Goal: Task Accomplishment & Management: Use online tool/utility

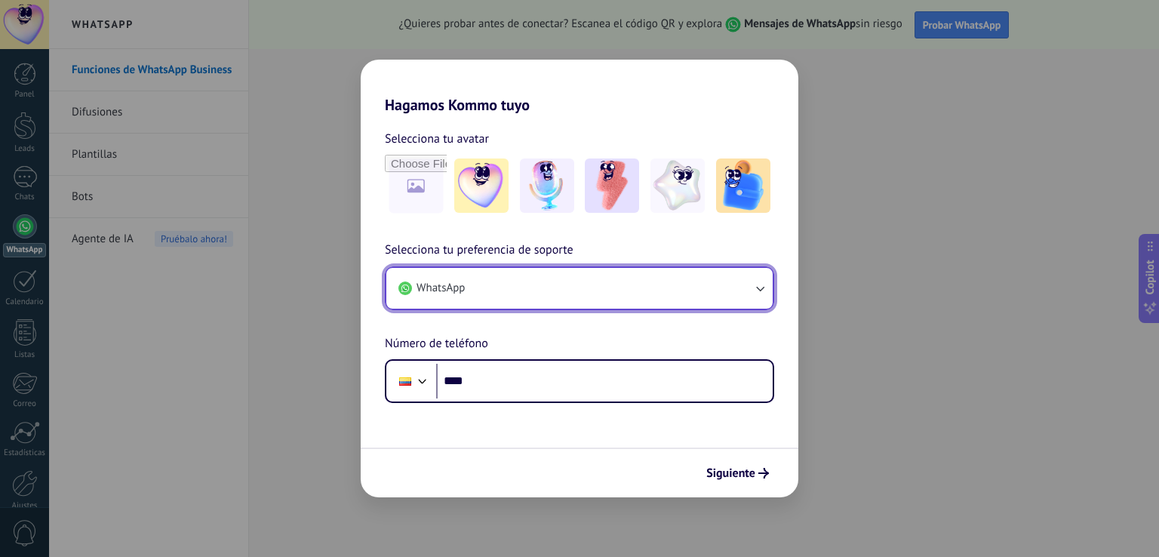
click at [755, 291] on icon "button" at bounding box center [759, 288] width 15 height 15
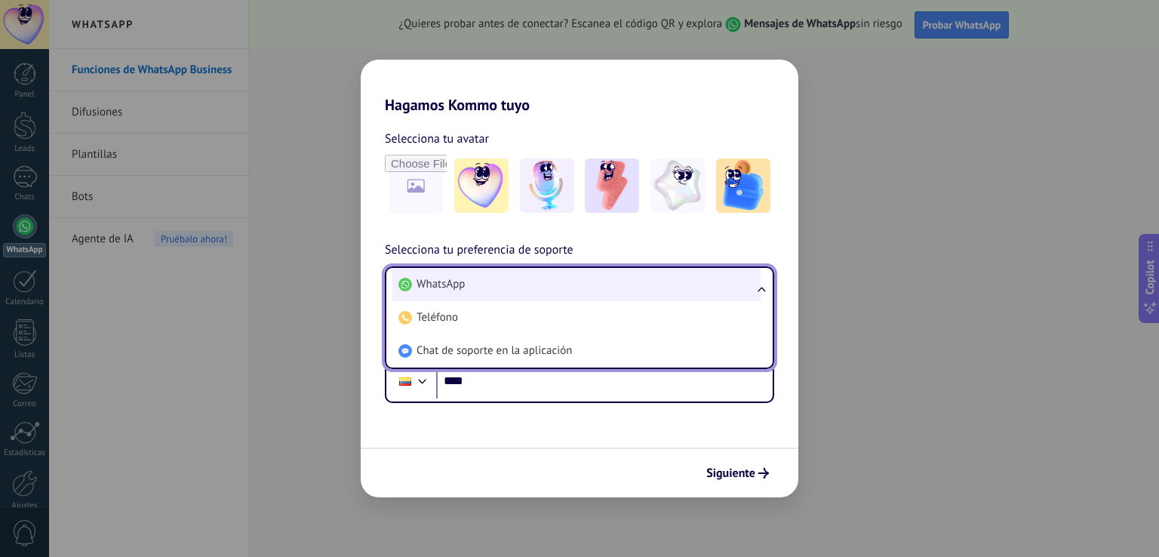
click at [462, 288] on span "WhatsApp" at bounding box center [441, 284] width 48 height 15
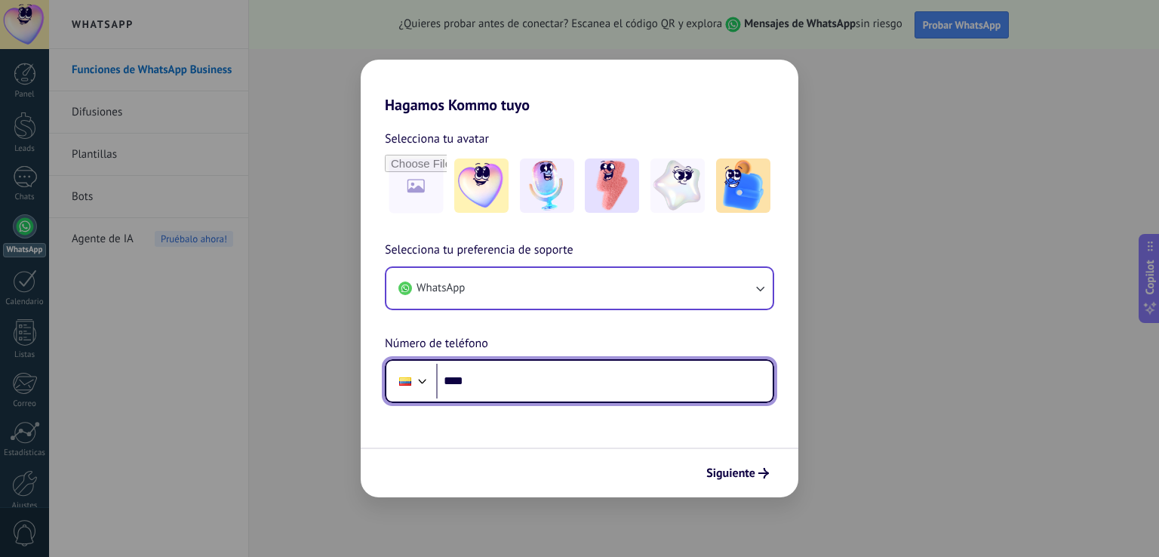
click at [487, 384] on input "****" at bounding box center [604, 381] width 337 height 35
type input "**********"
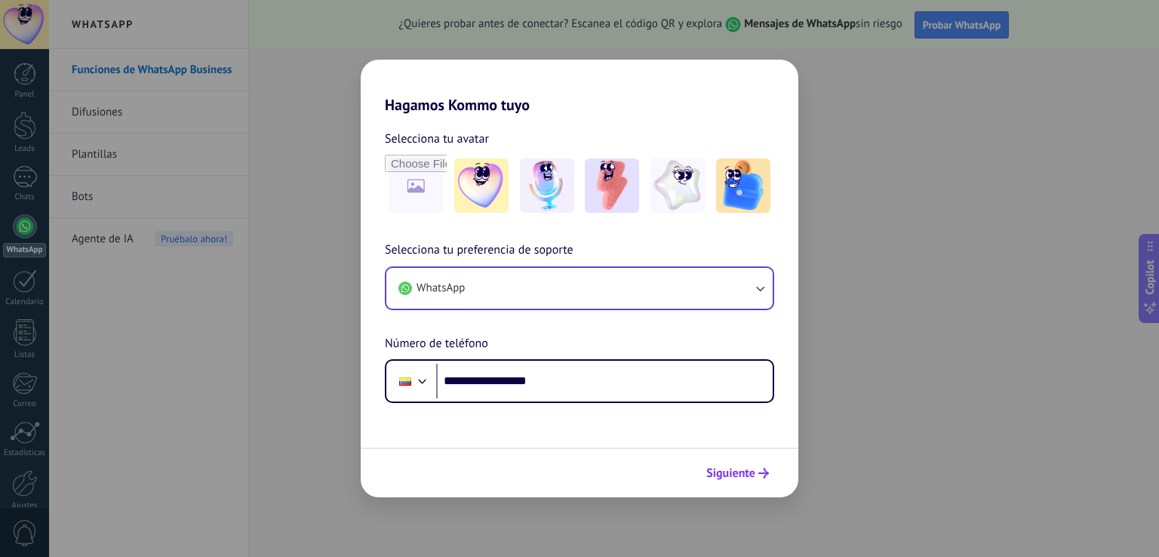
click at [715, 469] on span "Siguiente" at bounding box center [730, 473] width 49 height 11
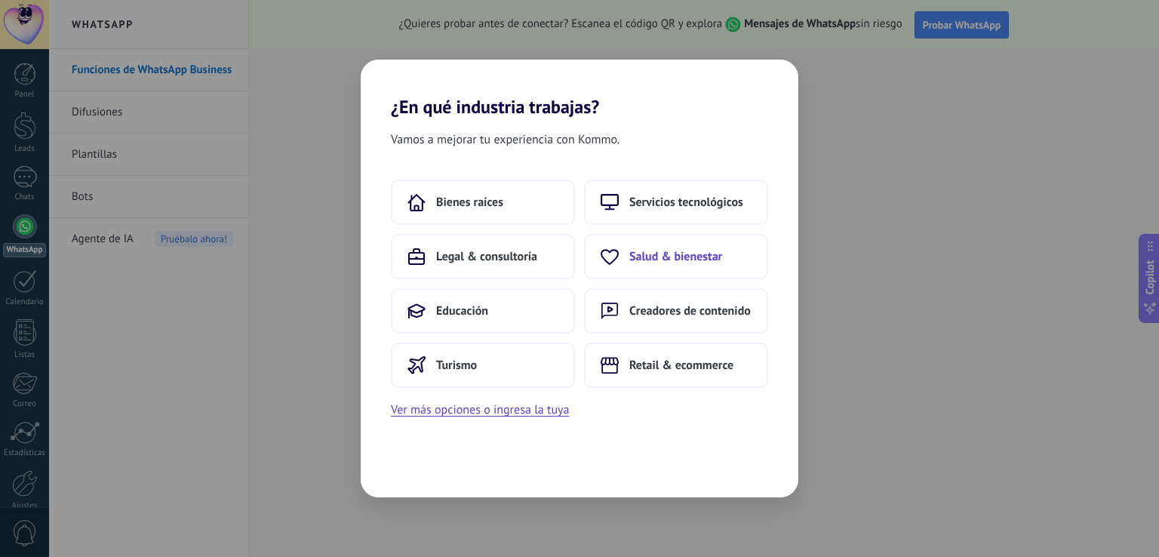
click at [661, 260] on span "Salud & bienestar" at bounding box center [675, 256] width 93 height 15
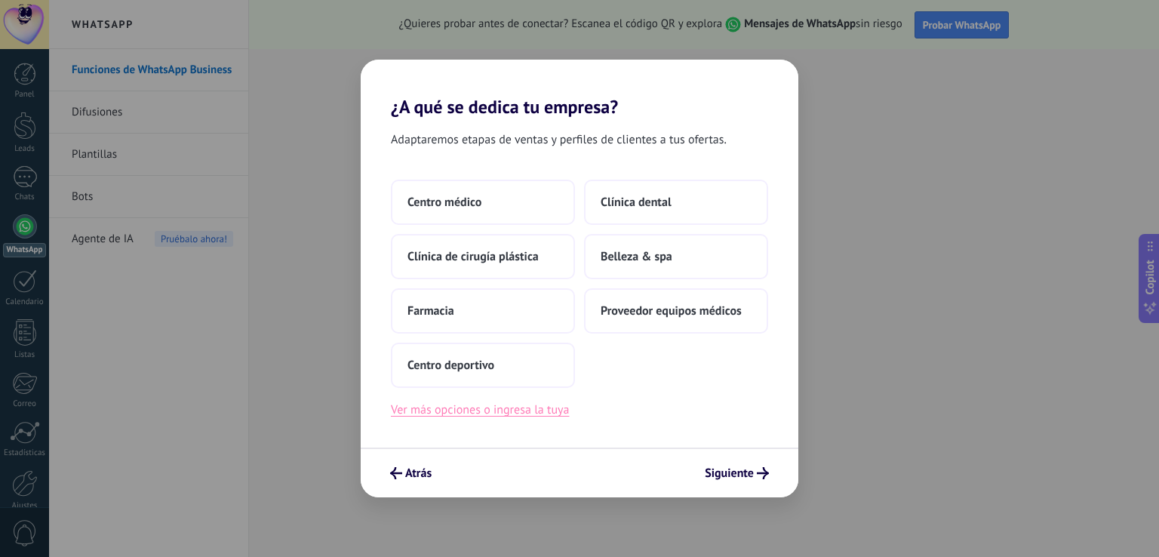
click at [527, 410] on button "Ver más opciones o ingresa la tuya" at bounding box center [480, 410] width 178 height 20
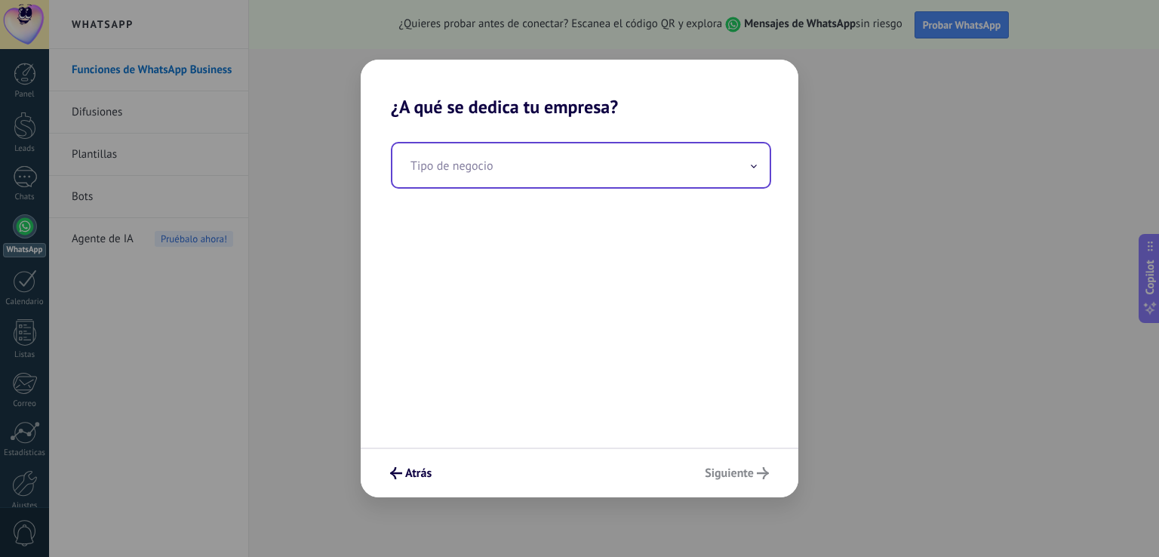
click at [477, 164] on input "text" at bounding box center [580, 165] width 377 height 44
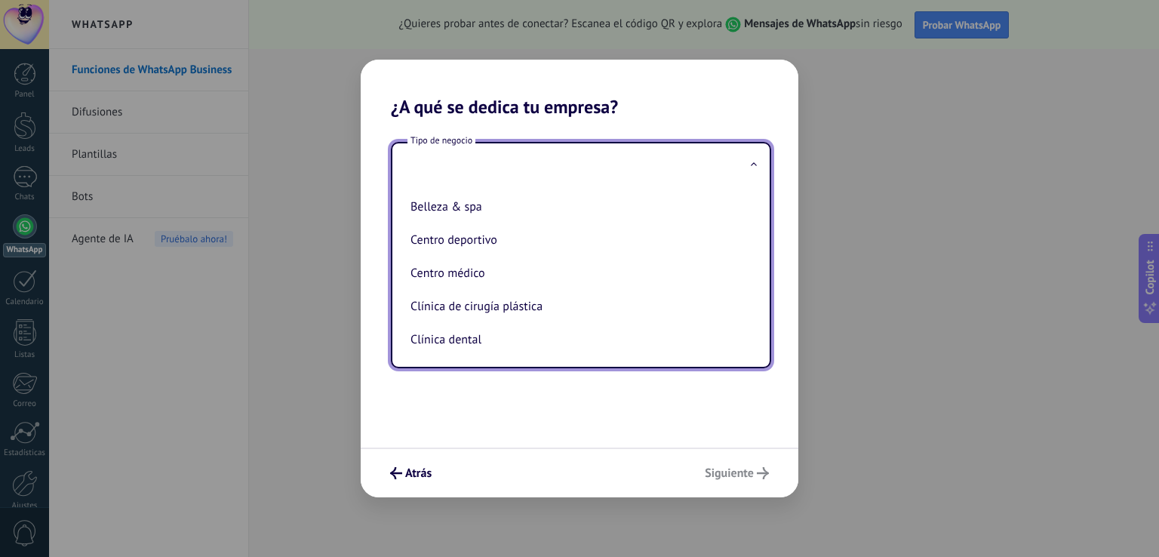
click at [520, 391] on div "Tipo de negocio Belleza & spa Centro deportivo Centro médico Clínica de cirugía…" at bounding box center [580, 283] width 438 height 330
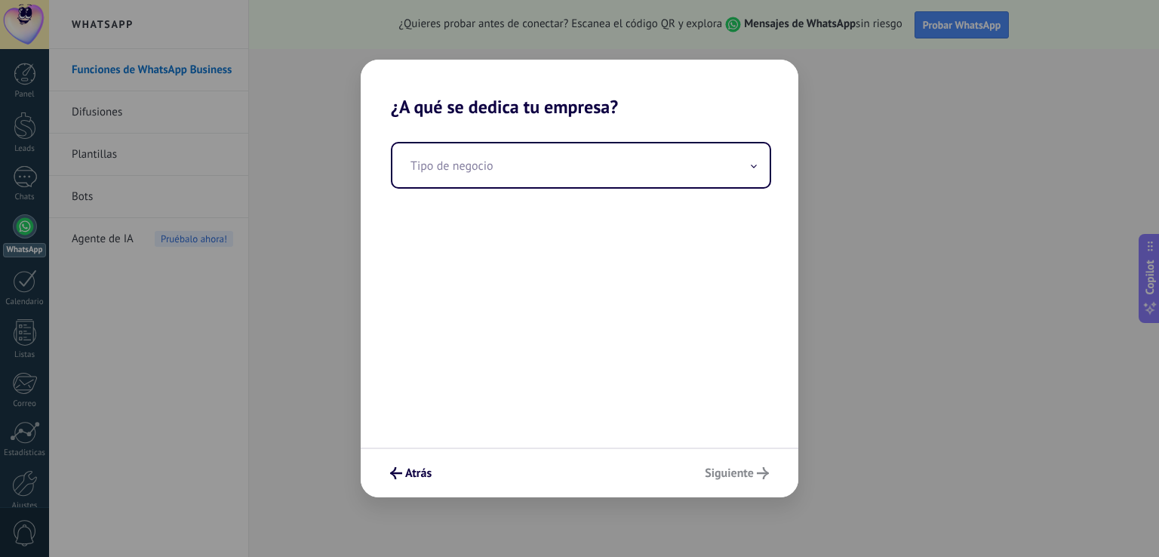
click at [746, 477] on div "Atrás Siguiente" at bounding box center [580, 472] width 438 height 50
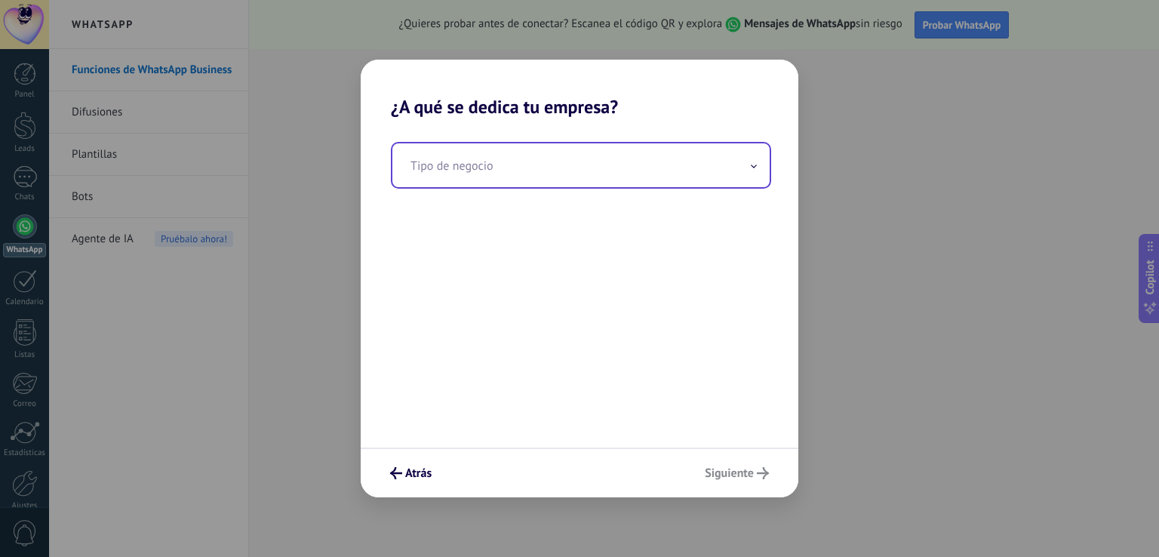
click at [487, 158] on input "text" at bounding box center [580, 165] width 377 height 44
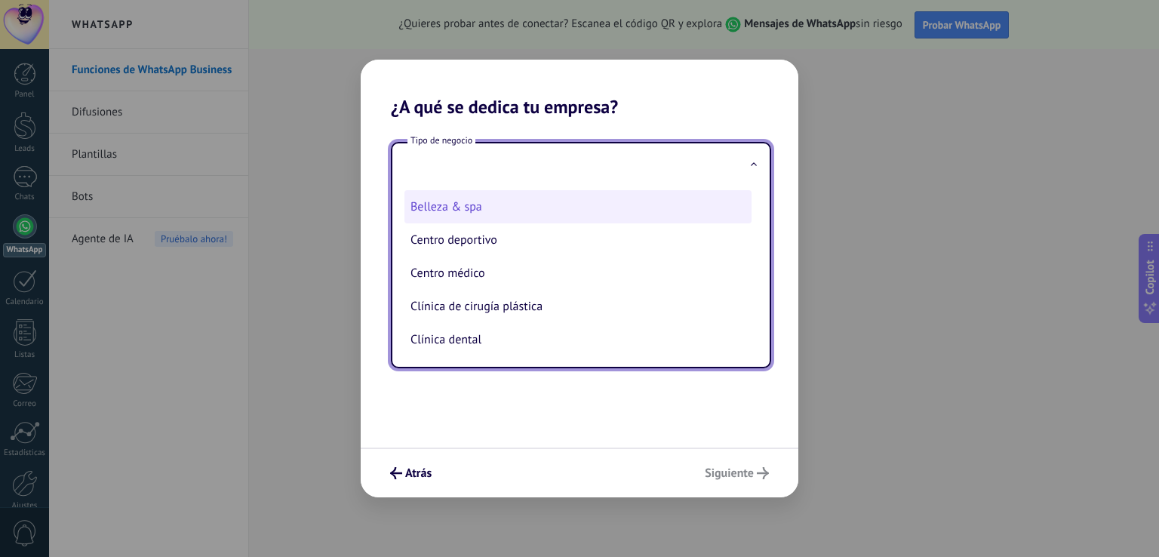
type input "*"
click at [401, 472] on icon "submit" at bounding box center [396, 473] width 12 height 12
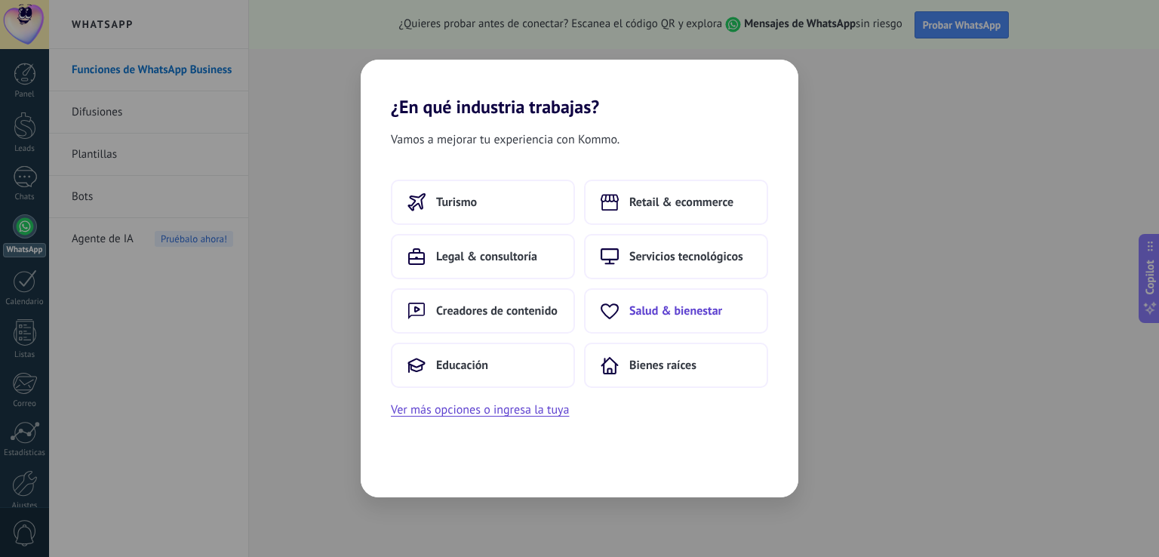
click at [667, 314] on span "Salud & bienestar" at bounding box center [675, 310] width 93 height 15
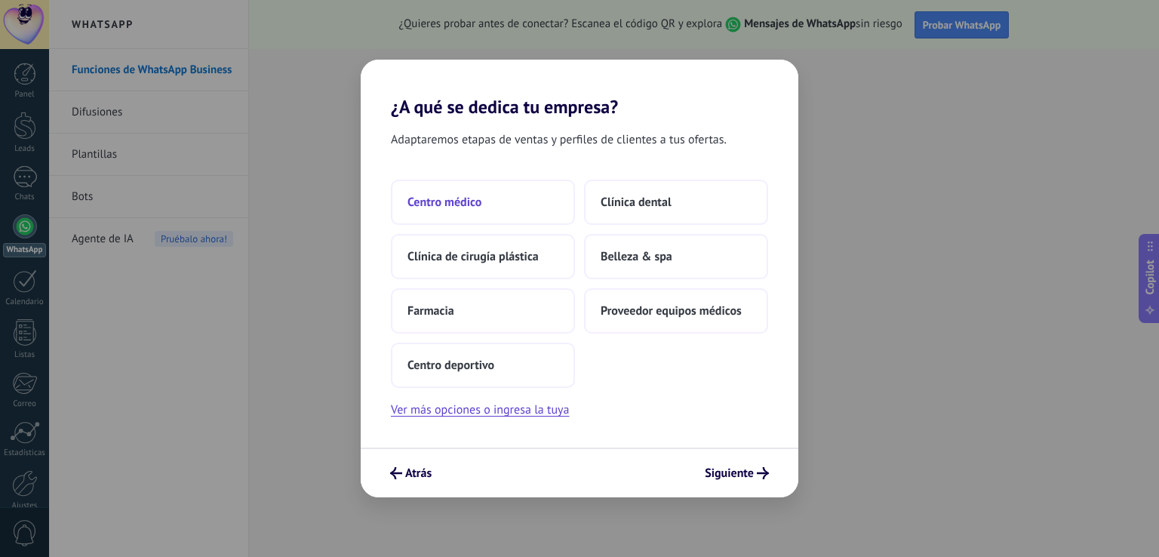
click at [478, 204] on span "Centro médico" at bounding box center [444, 202] width 74 height 15
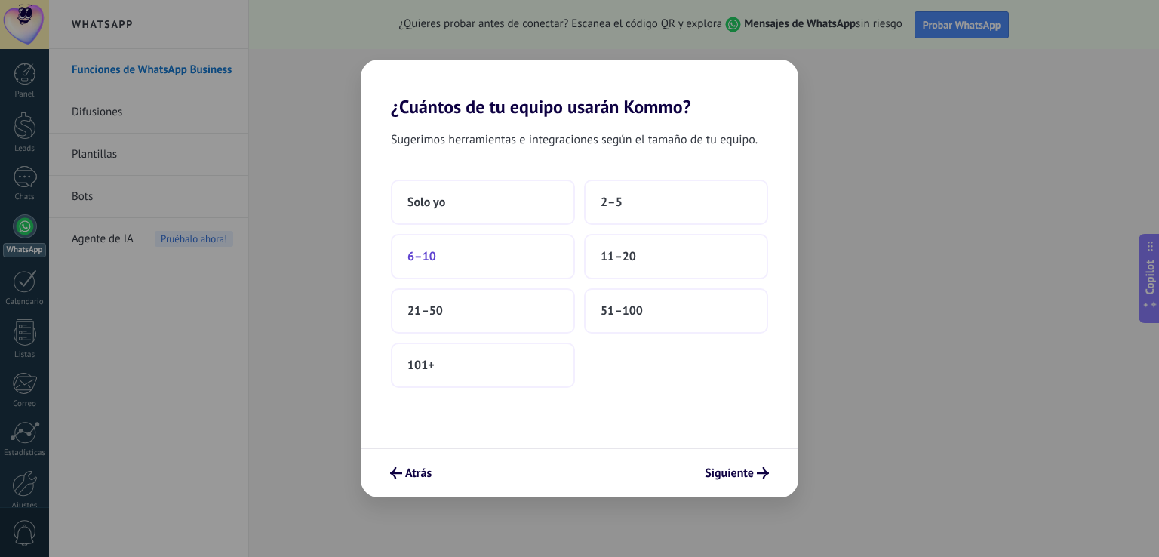
click at [468, 252] on button "6–10" at bounding box center [483, 256] width 184 height 45
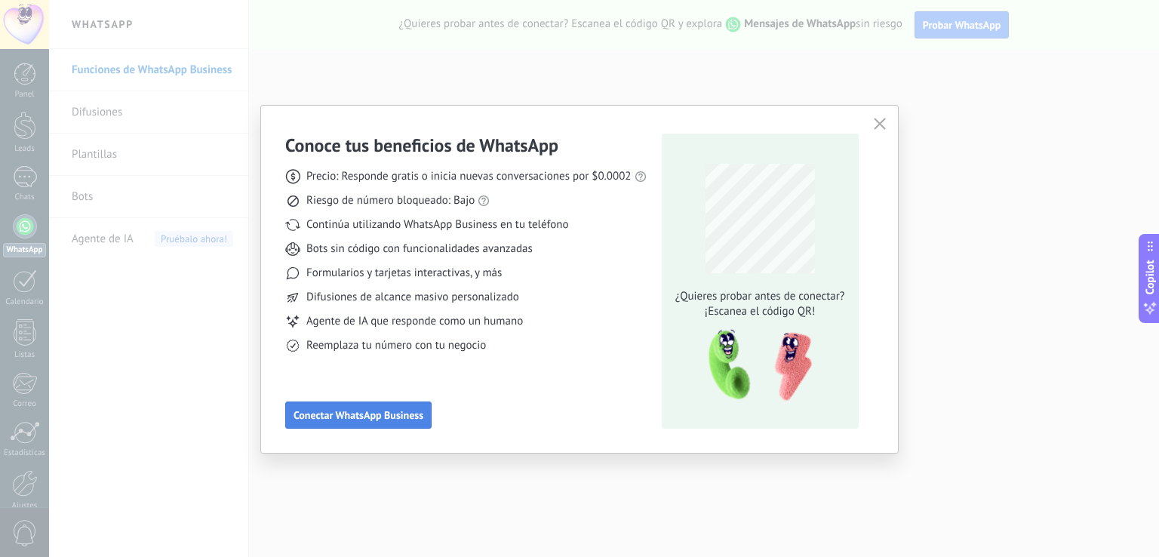
click at [370, 414] on span "Conectar WhatsApp Business" at bounding box center [359, 415] width 130 height 11
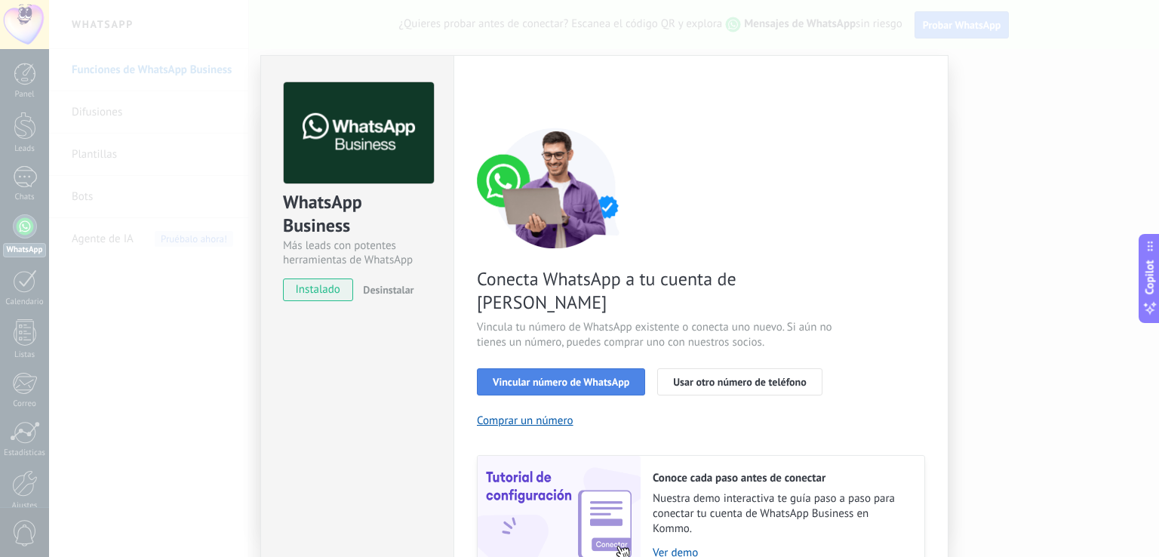
click at [595, 368] on button "Vincular número de WhatsApp" at bounding box center [561, 381] width 168 height 27
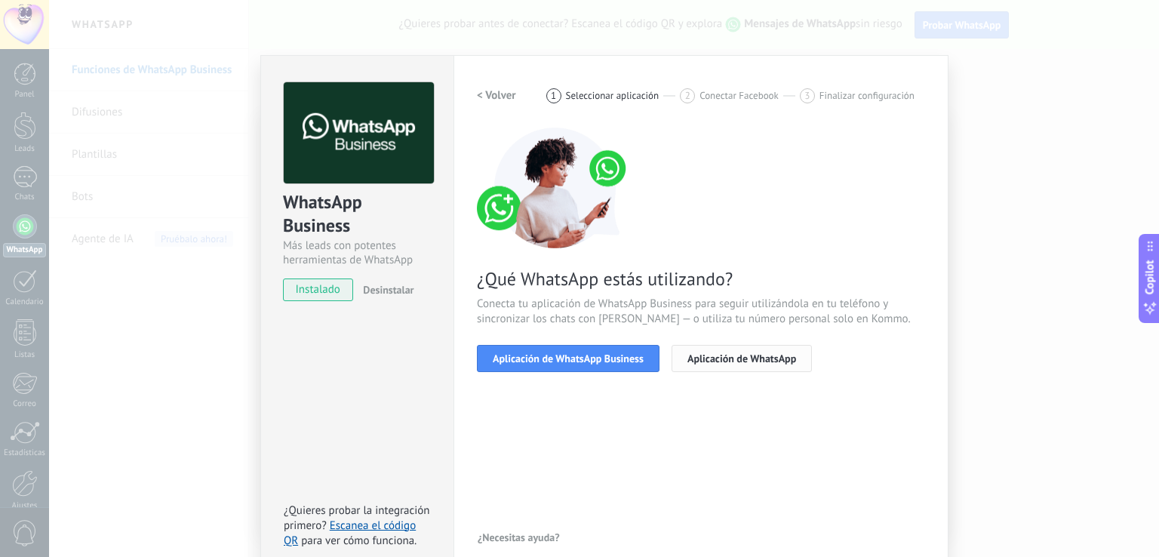
click at [725, 361] on span "Aplicación de WhatsApp" at bounding box center [741, 358] width 109 height 11
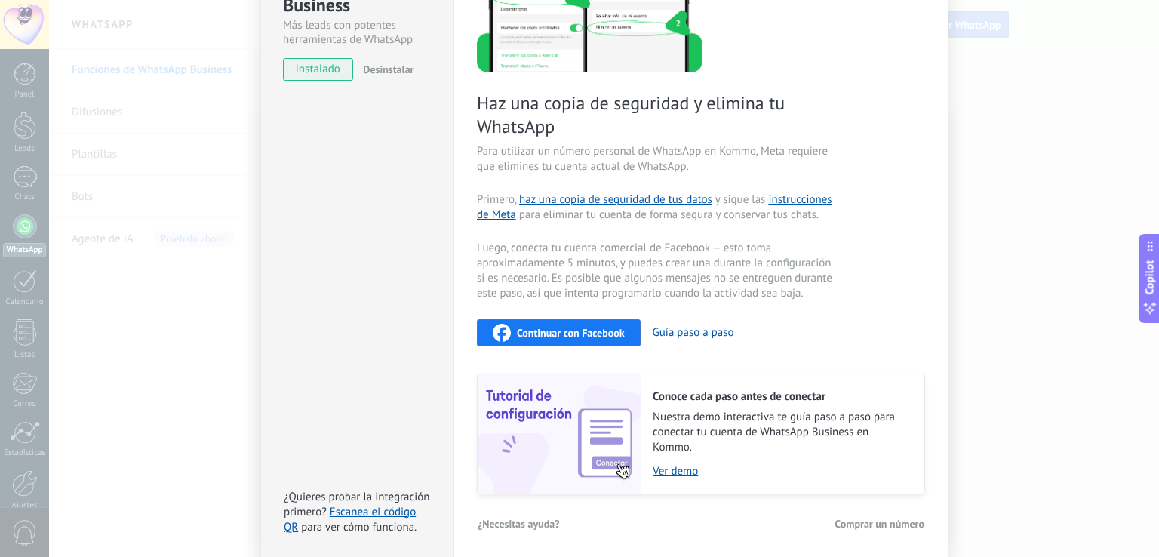
scroll to position [223, 0]
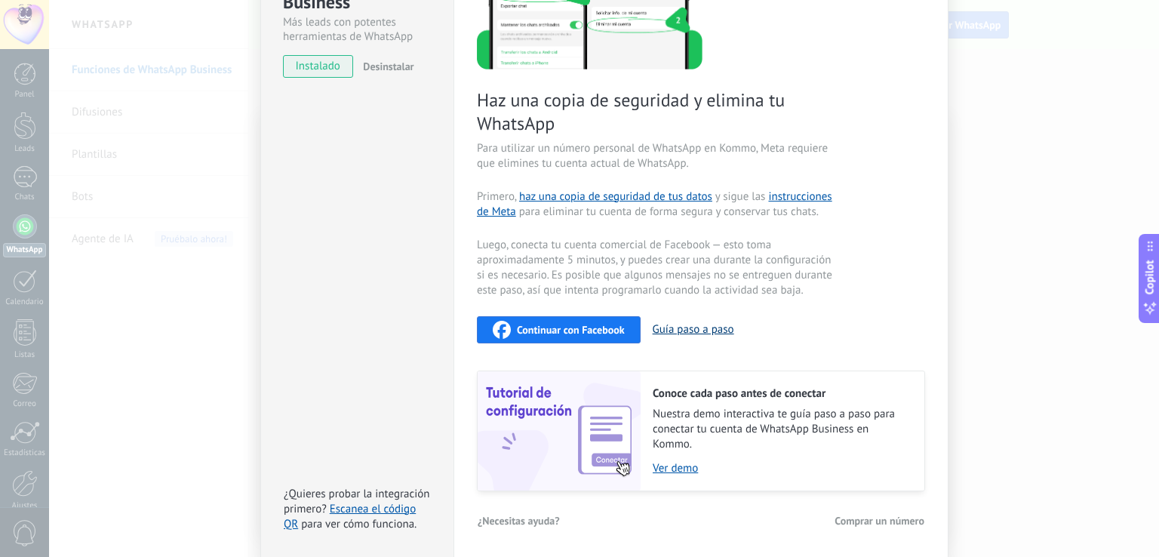
click at [695, 328] on button "Guía paso a paso" at bounding box center [693, 329] width 81 height 14
click at [669, 466] on link "Ver demo" at bounding box center [781, 468] width 257 height 14
